Goal: Information Seeking & Learning: Learn about a topic

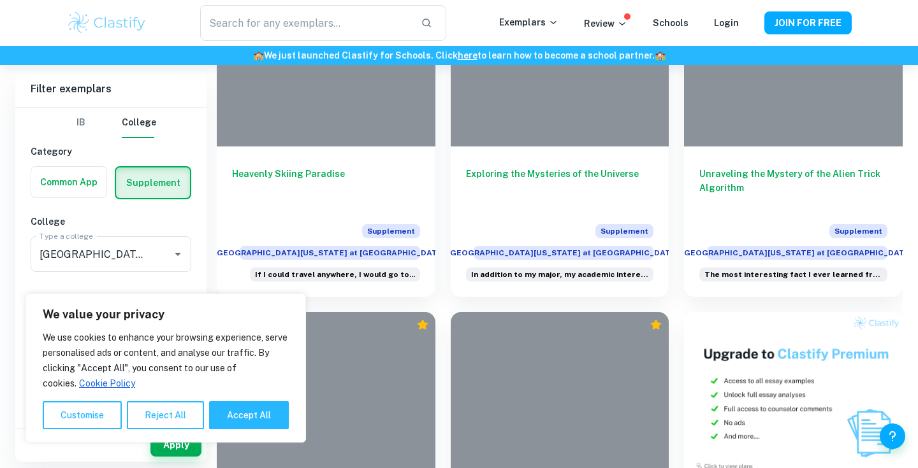
scroll to position [394, 0]
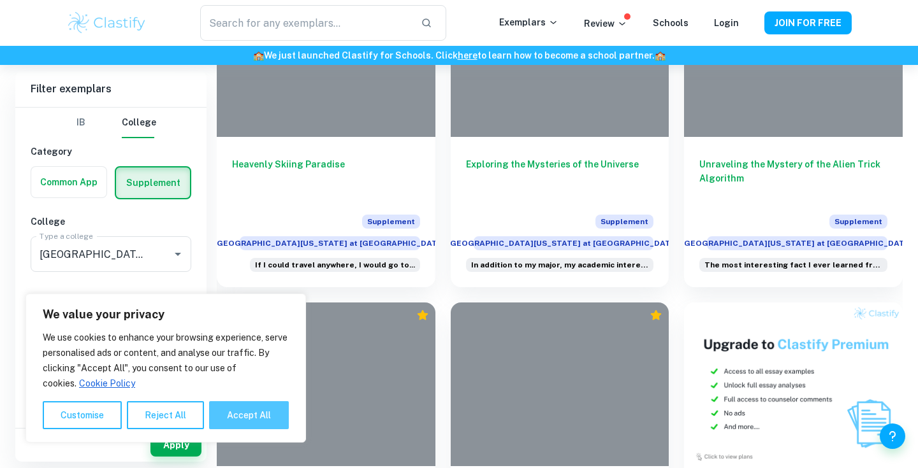
click at [264, 415] on button "Accept All" at bounding box center [249, 416] width 80 height 28
checkbox input "true"
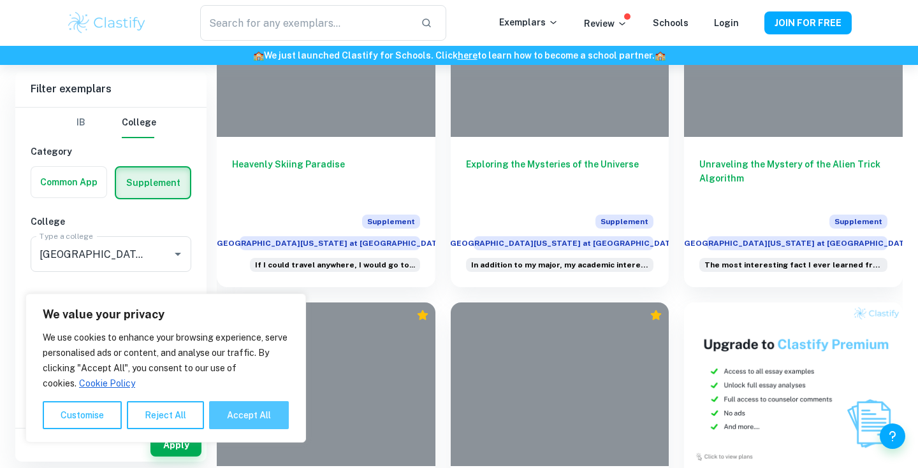
checkbox input "true"
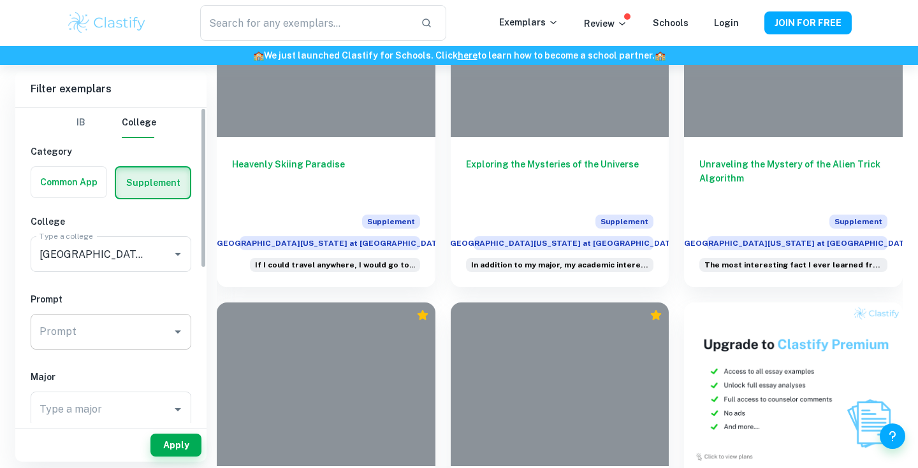
click at [108, 335] on input "Prompt" at bounding box center [101, 332] width 130 height 24
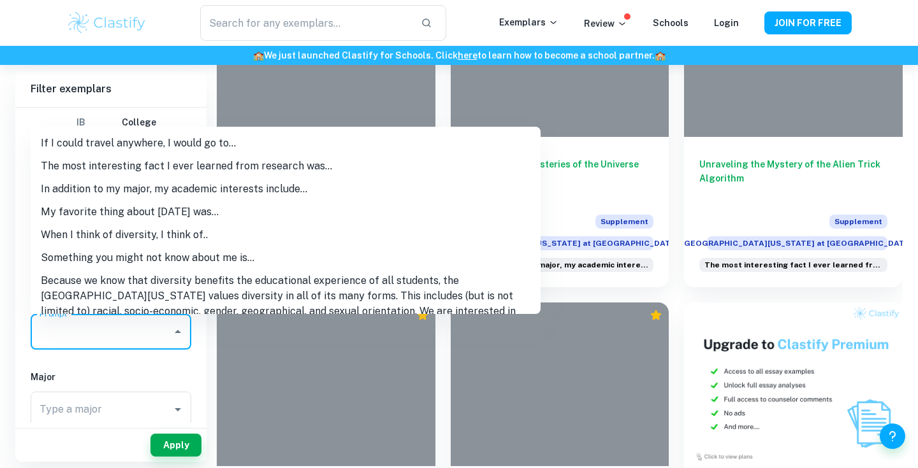
click at [91, 148] on li "If I could travel anywhere, I would go to..." at bounding box center [286, 143] width 510 height 23
type input "If I could travel anywhere, I would go to..."
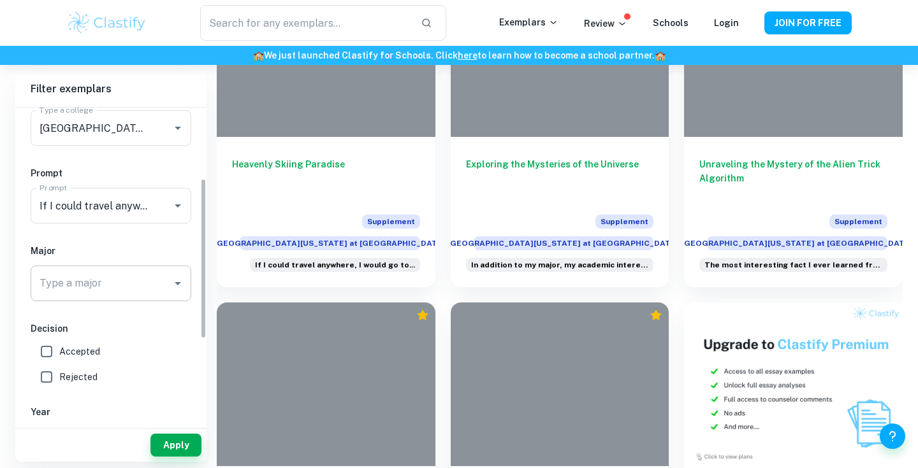
scroll to position [148, 0]
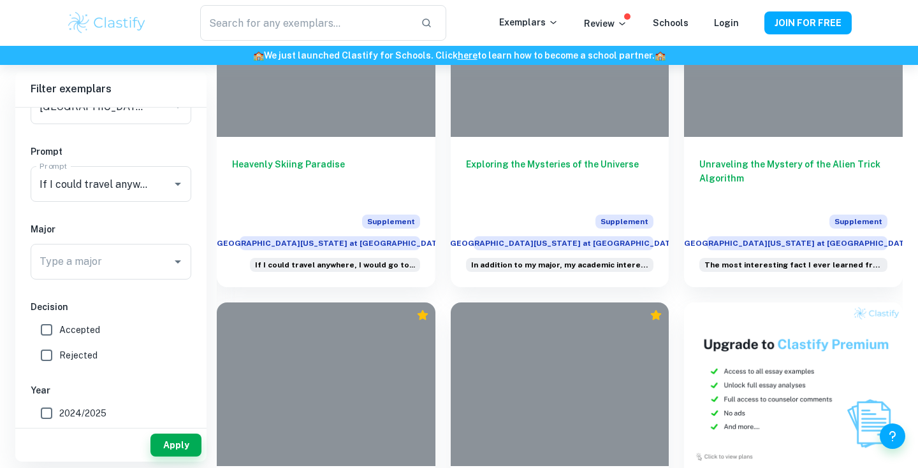
click at [73, 333] on span "Accepted" at bounding box center [79, 330] width 41 height 14
click at [59, 333] on input "Accepted" at bounding box center [46, 329] width 25 height 25
checkbox input "true"
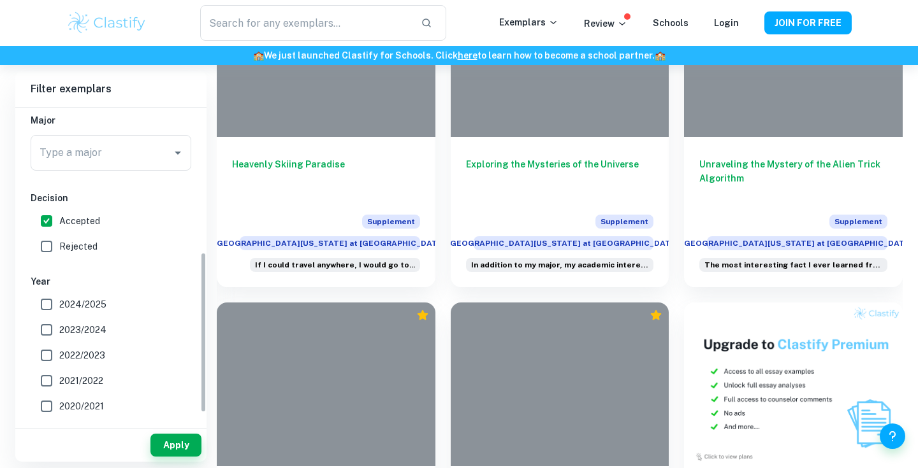
scroll to position [299, 0]
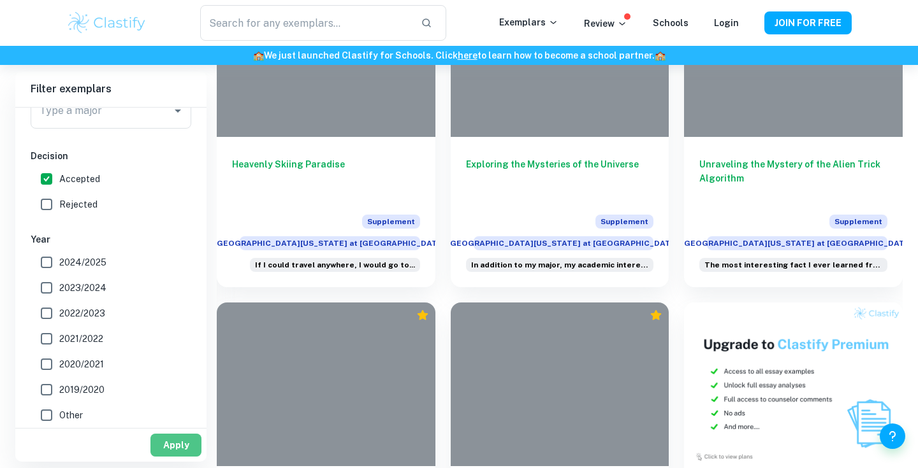
click at [180, 451] on button "Apply" at bounding box center [175, 445] width 51 height 23
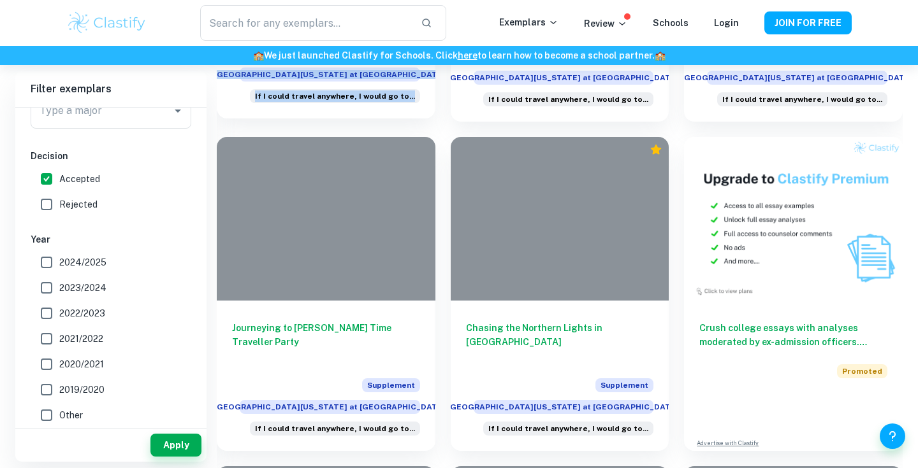
scroll to position [564, 0]
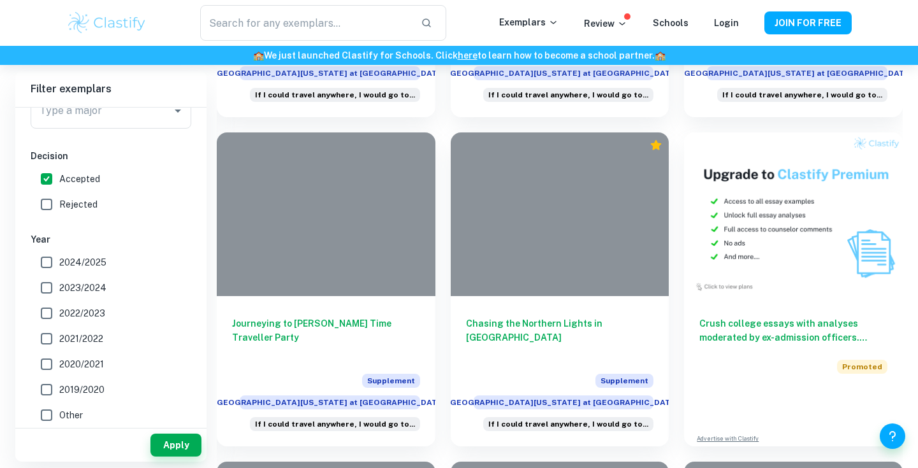
click at [98, 263] on span "2024/2025" at bounding box center [82, 263] width 47 height 14
click at [59, 263] on input "2024/2025" at bounding box center [46, 262] width 25 height 25
checkbox input "true"
click at [97, 301] on label "2022/2023" at bounding box center [107, 313] width 147 height 25
click at [59, 301] on input "2022/2023" at bounding box center [46, 313] width 25 height 25
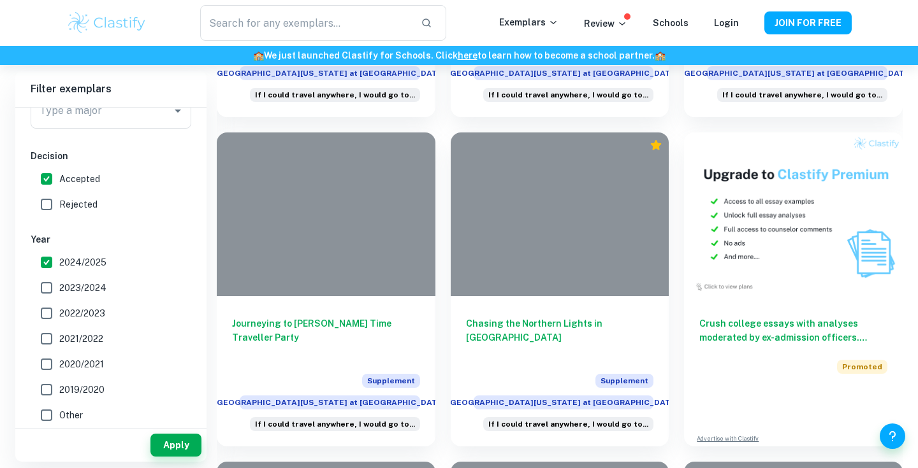
checkbox input "true"
click at [85, 290] on span "2023/2024" at bounding box center [82, 288] width 47 height 14
click at [59, 290] on input "2023/2024" at bounding box center [46, 287] width 25 height 25
checkbox input "true"
click at [173, 452] on button "Apply" at bounding box center [175, 445] width 51 height 23
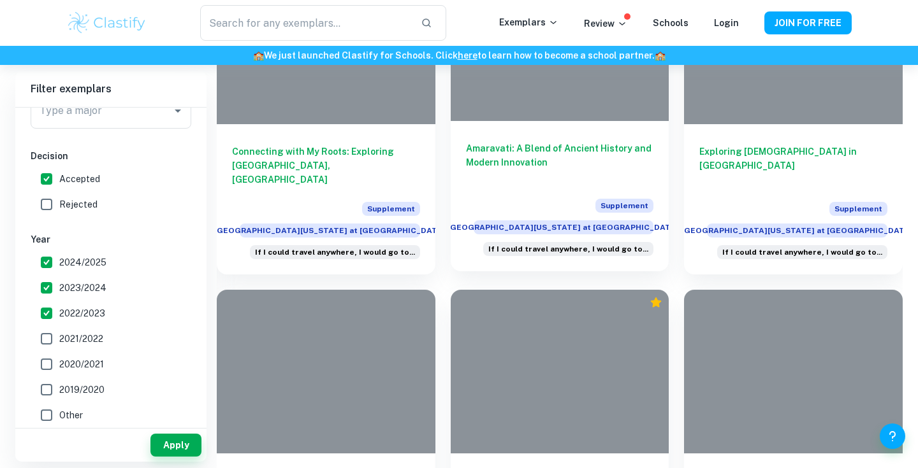
scroll to position [1145, 0]
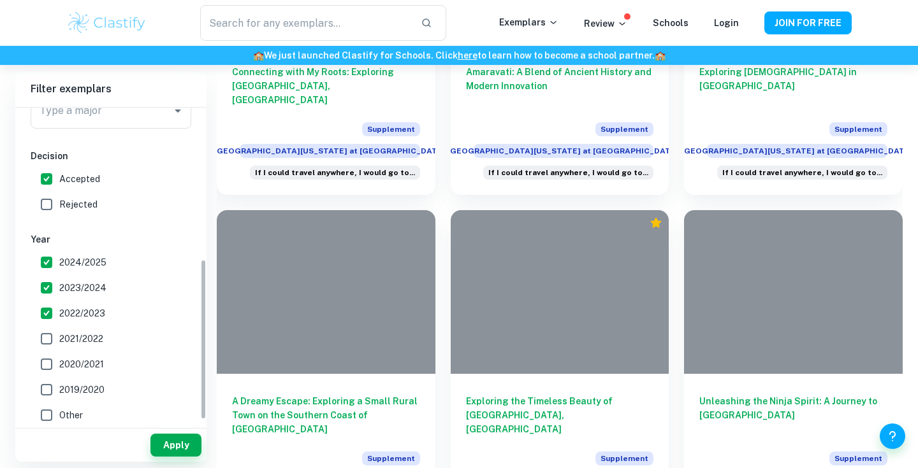
click at [70, 317] on span "2022/2023" at bounding box center [82, 314] width 46 height 14
click at [59, 317] on input "2022/2023" at bounding box center [46, 313] width 25 height 25
checkbox input "false"
click at [172, 449] on button "Apply" at bounding box center [175, 445] width 51 height 23
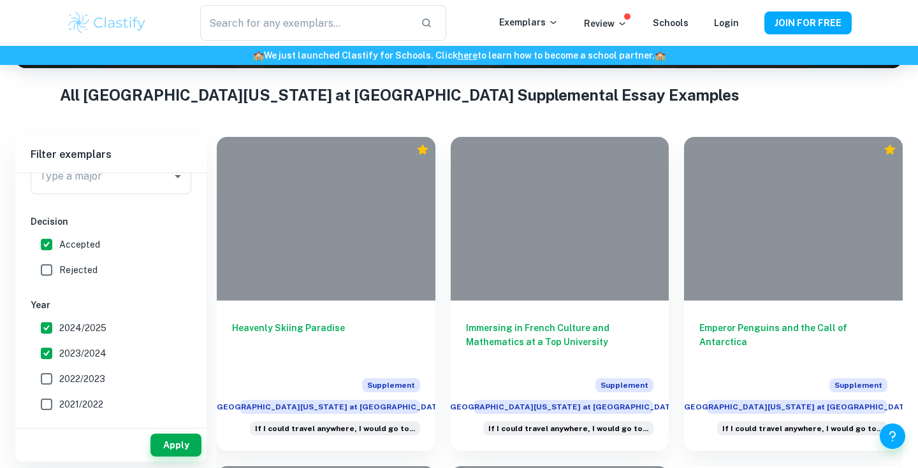
scroll to position [163, 0]
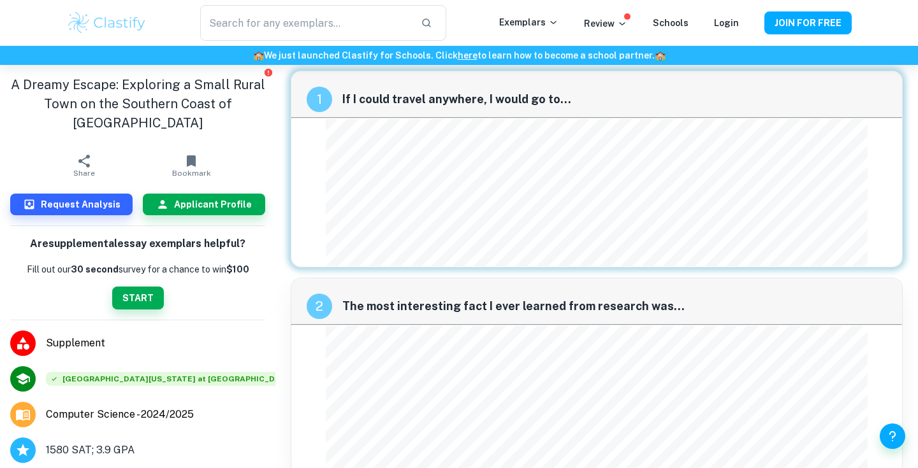
scroll to position [8, 0]
